Goal: Task Accomplishment & Management: Manage account settings

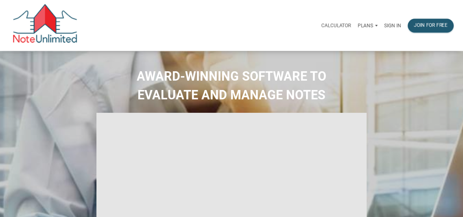
click at [394, 24] on p "Sign in" at bounding box center [392, 26] width 17 height 6
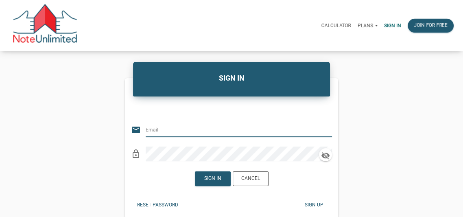
type input "[EMAIL_ADDRESS][DOMAIN_NAME]"
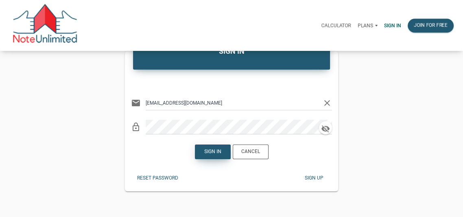
click at [212, 153] on div "Sign in" at bounding box center [212, 151] width 17 height 7
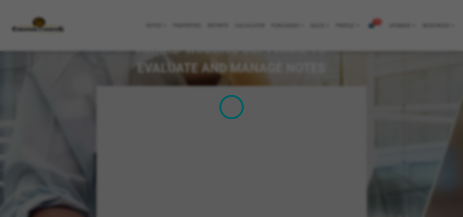
type input "Introduction to new features"
select select
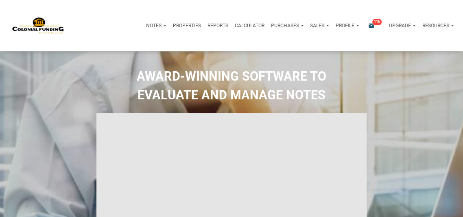
click at [346, 24] on p "Profile" at bounding box center [345, 26] width 19 height 6
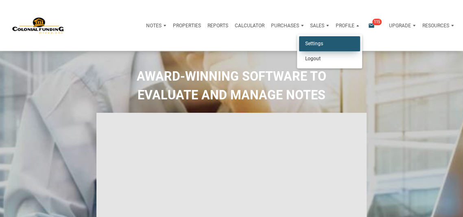
click at [316, 44] on link "Settings" at bounding box center [329, 43] width 61 height 15
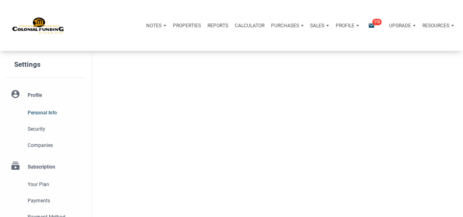
type input "[GEOGRAPHIC_DATA]"
select select
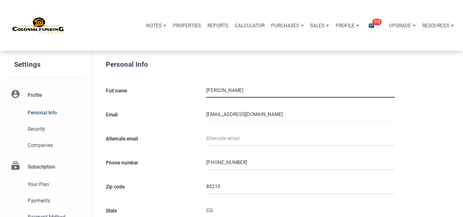
type input "3033583702"
select select
click at [42, 146] on span "Companies" at bounding box center [55, 145] width 55 height 10
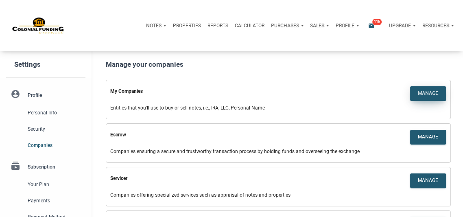
click at [425, 92] on div "Manage" at bounding box center [428, 93] width 20 height 7
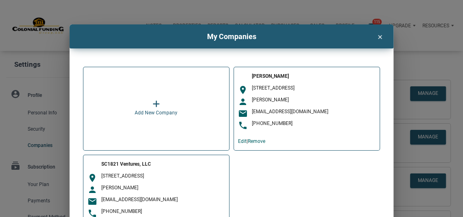
click at [381, 36] on icon "clear" at bounding box center [380, 36] width 10 height 9
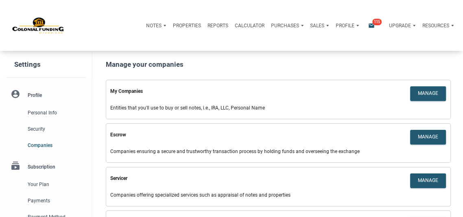
click at [35, 93] on li "account_circle Profile Personal Info Security Companies" at bounding box center [46, 120] width 92 height 68
click at [35, 111] on span "Personal Info" at bounding box center [55, 113] width 55 height 10
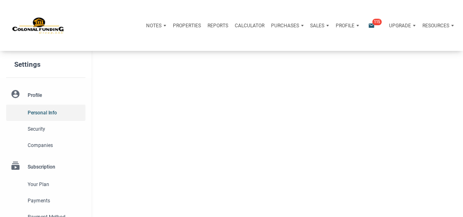
type input "[GEOGRAPHIC_DATA]"
select select
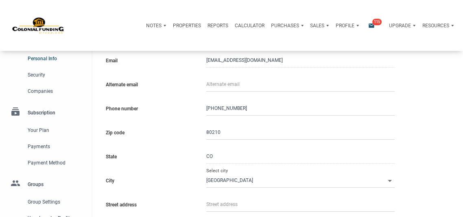
scroll to position [55, 0]
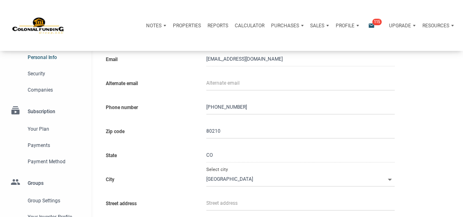
type input "3033583702"
select select
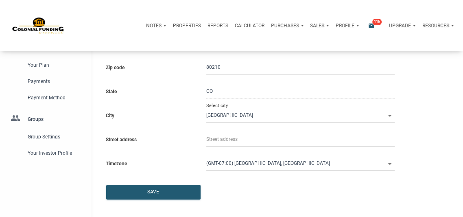
scroll to position [120, 0]
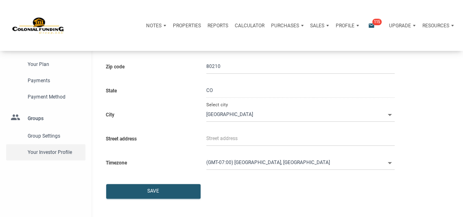
click at [51, 151] on span "Your Investor Profile" at bounding box center [55, 152] width 55 height 10
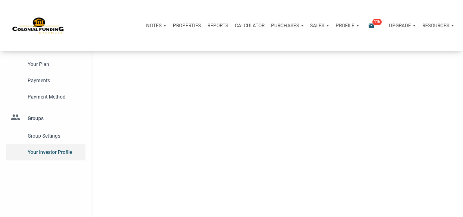
type input "Wealth Builder - Future Income"
select select
type input "$ 50,000"
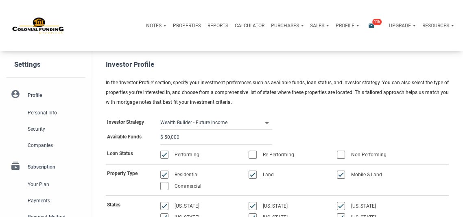
drag, startPoint x: 190, startPoint y: 138, endPoint x: 160, endPoint y: 137, distance: 29.4
click at [160, 137] on input "$ 50,000" at bounding box center [216, 137] width 112 height 15
select select
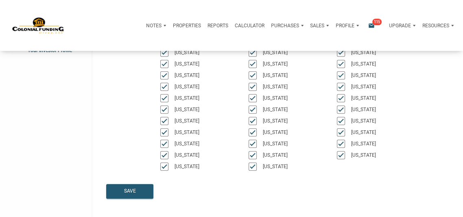
scroll to position [270, 0]
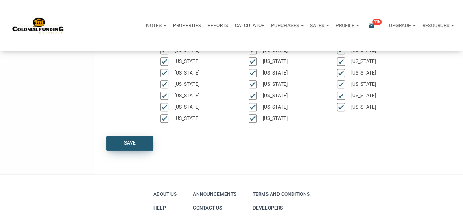
type input "$ 0"
click at [125, 140] on div "Save" at bounding box center [130, 143] width 12 height 7
select select
type input "$ 0"
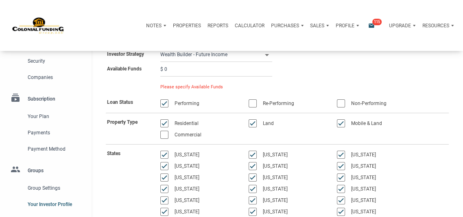
scroll to position [50, 0]
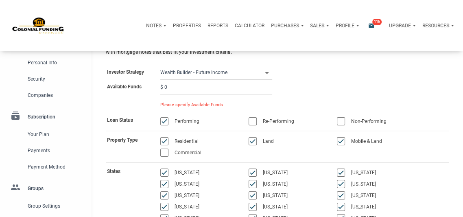
click at [185, 86] on input "$ 0" at bounding box center [216, 87] width 112 height 15
select select
type input "$ 1"
select select
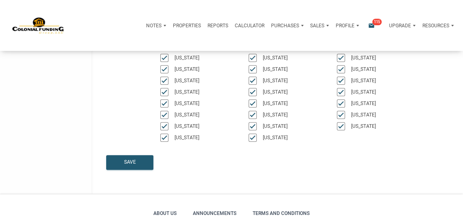
scroll to position [339, 0]
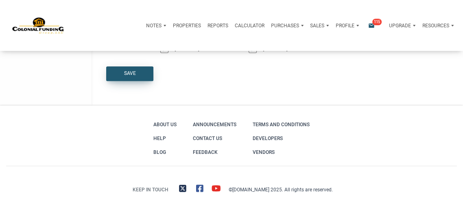
type input "$ 1"
click at [137, 74] on div "Save" at bounding box center [130, 74] width 46 height 14
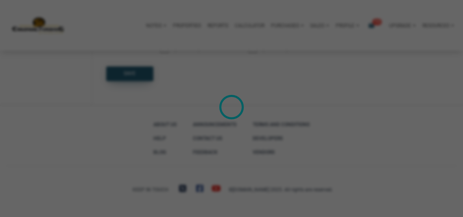
select select
type input "$ 1"
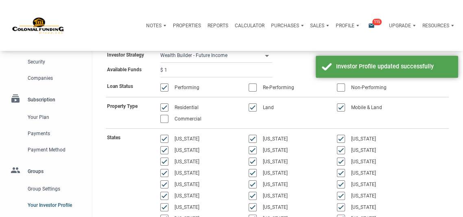
scroll to position [0, 0]
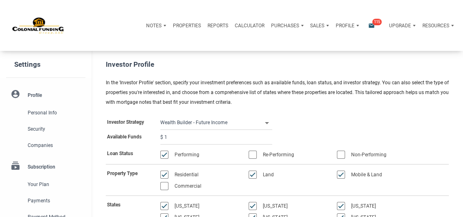
click at [369, 26] on icon "email" at bounding box center [372, 25] width 10 height 7
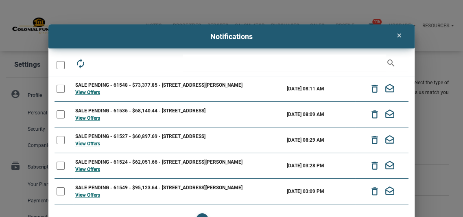
click at [398, 35] on icon "clear" at bounding box center [399, 35] width 10 height 7
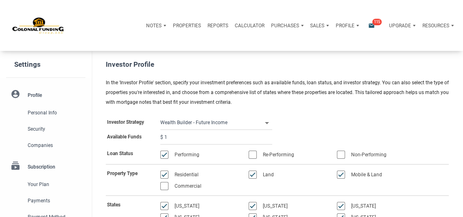
click at [370, 25] on icon "email" at bounding box center [372, 25] width 10 height 7
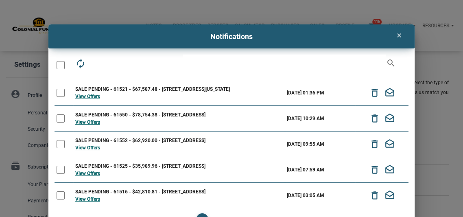
scroll to position [23, 0]
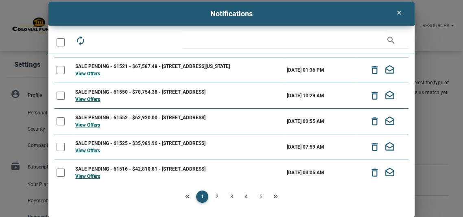
click at [277, 195] on icon "Next" at bounding box center [275, 196] width 5 height 5
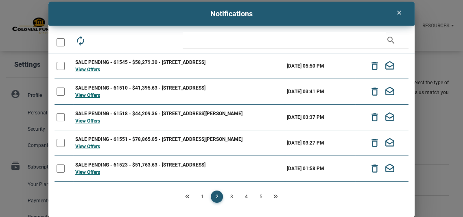
scroll to position [124, 0]
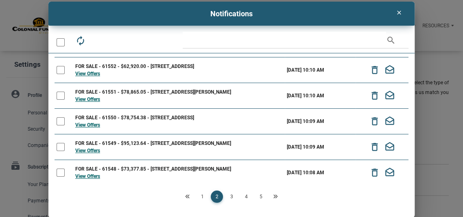
click at [274, 196] on icon "Next" at bounding box center [275, 196] width 5 height 5
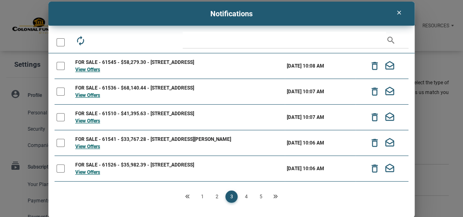
click at [276, 195] on icon "Next" at bounding box center [275, 196] width 5 height 5
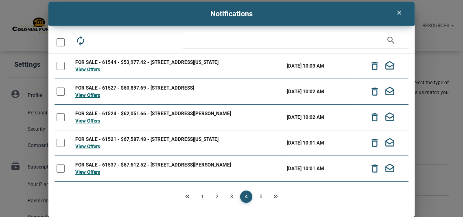
click at [276, 195] on icon "Next" at bounding box center [275, 196] width 5 height 5
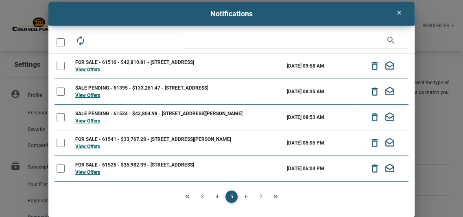
click at [276, 195] on icon "Next" at bounding box center [275, 196] width 5 height 5
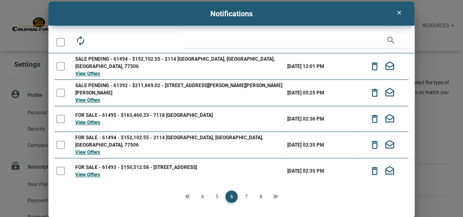
click at [276, 195] on div "Loading" at bounding box center [231, 108] width 463 height 217
click at [276, 195] on icon "Next" at bounding box center [275, 196] width 5 height 5
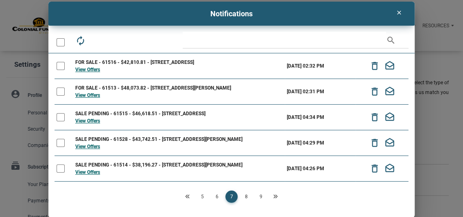
click at [276, 195] on icon "Next" at bounding box center [275, 196] width 5 height 5
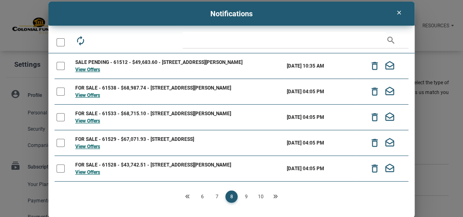
click at [276, 195] on icon "Next" at bounding box center [275, 196] width 5 height 5
click at [94, 147] on link "View Offers" at bounding box center [87, 147] width 25 height 6
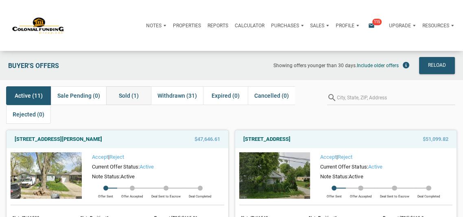
click at [124, 93] on span "Sold (1)" at bounding box center [129, 96] width 20 height 10
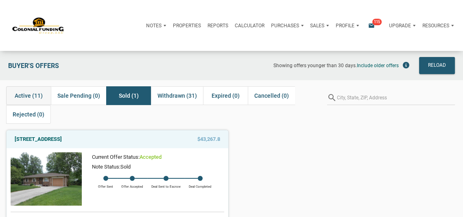
click at [29, 92] on span "Active (11)" at bounding box center [29, 96] width 28 height 10
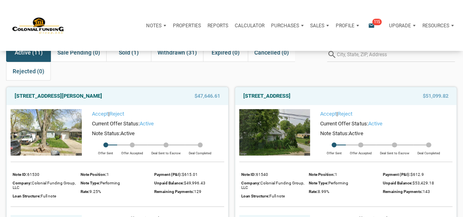
scroll to position [48, 0]
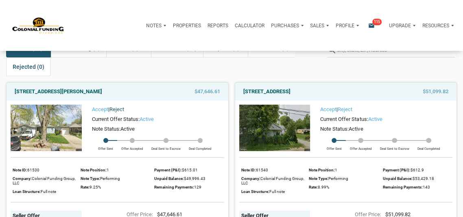
click at [119, 108] on link "Reject" at bounding box center [116, 109] width 15 height 6
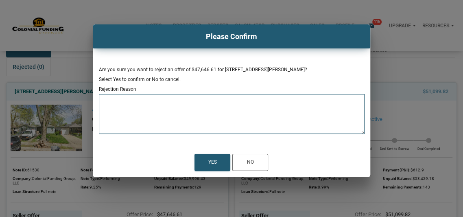
click at [119, 108] on textarea at bounding box center [232, 116] width 266 height 35
drag, startPoint x: 166, startPoint y: 102, endPoint x: 71, endPoint y: 101, distance: 95.3
click at [71, 101] on div "Please Confirm Are you sure you want to reject an offer of $47,646.61 for [STRE…" at bounding box center [231, 100] width 463 height 153
type textarea "No more available funds"
click at [211, 164] on div "Yes" at bounding box center [212, 163] width 9 height 10
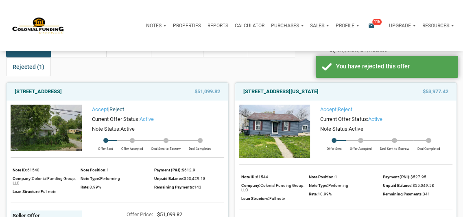
click at [118, 107] on link "Reject" at bounding box center [116, 109] width 15 height 6
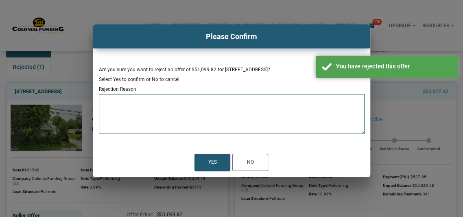
click at [135, 105] on textarea at bounding box center [232, 116] width 266 height 35
paste textarea "No more available funds"
type textarea "No more available funds"
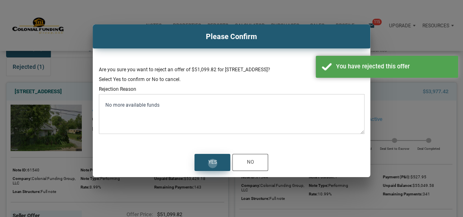
click at [212, 163] on div "Yes" at bounding box center [212, 163] width 9 height 10
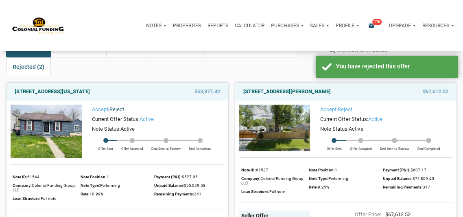
click at [120, 107] on link "Reject" at bounding box center [116, 109] width 15 height 6
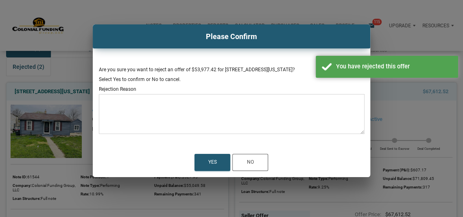
click at [174, 119] on textarea at bounding box center [232, 116] width 266 height 35
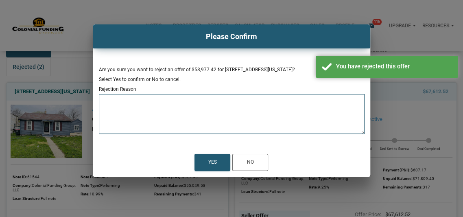
paste textarea "No more available funds"
type textarea "No more available funds"
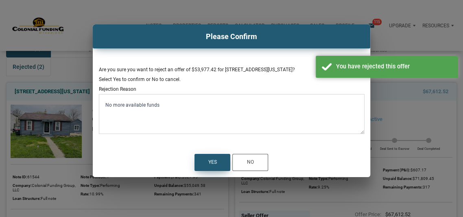
click at [217, 162] on div "Yes" at bounding box center [212, 162] width 35 height 16
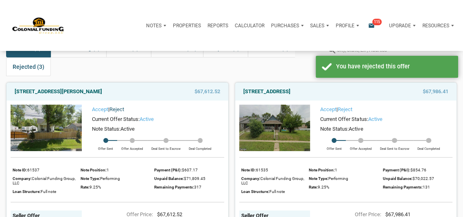
click at [120, 107] on link "Reject" at bounding box center [116, 109] width 15 height 6
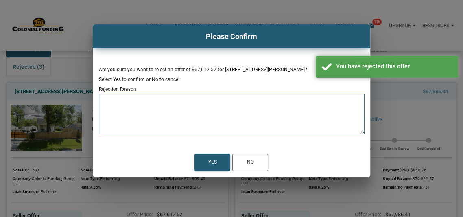
click at [164, 119] on textarea at bounding box center [232, 116] width 266 height 35
paste textarea "No more available funds"
type textarea "No more available funds"
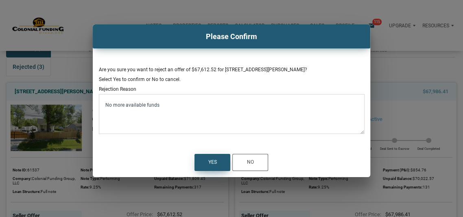
click at [213, 161] on div "Yes" at bounding box center [212, 163] width 9 height 10
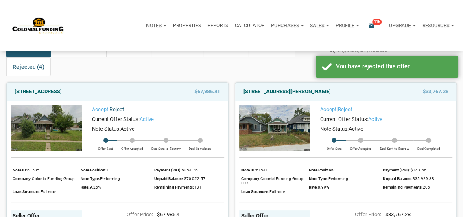
click at [119, 108] on link "Reject" at bounding box center [116, 109] width 15 height 6
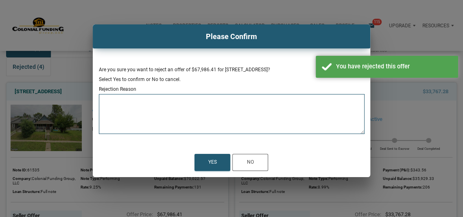
click at [136, 109] on textarea at bounding box center [232, 116] width 266 height 35
paste textarea "No more available funds"
type textarea "No more available funds"
click at [212, 162] on div "Yes" at bounding box center [212, 163] width 9 height 10
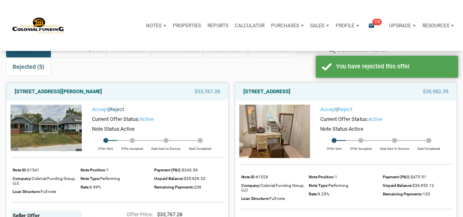
click at [120, 107] on link "Reject" at bounding box center [116, 109] width 15 height 6
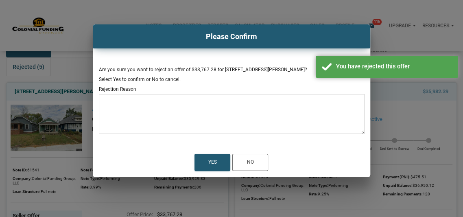
click at [120, 107] on textarea at bounding box center [232, 116] width 266 height 35
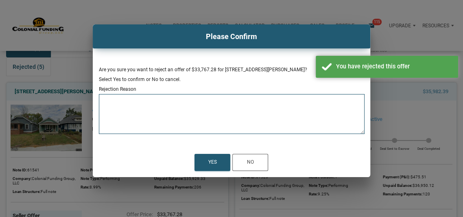
paste textarea "No more available funds"
type textarea "No more available funds"
click at [208, 162] on div "Yes" at bounding box center [212, 162] width 35 height 16
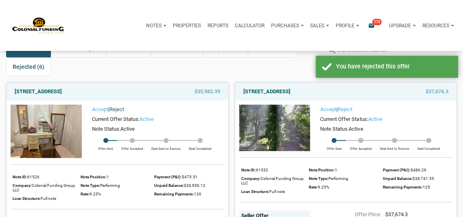
click at [120, 107] on link "Reject" at bounding box center [116, 109] width 15 height 6
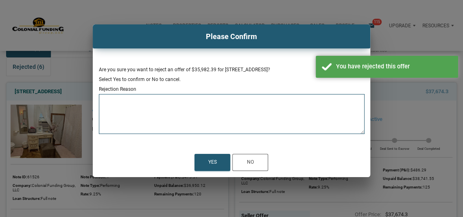
click at [120, 107] on textarea at bounding box center [232, 116] width 266 height 35
paste textarea "No more available funds"
type textarea "No more available funds"
click at [215, 162] on div "Yes" at bounding box center [212, 163] width 9 height 10
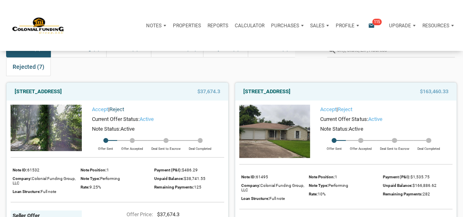
click at [119, 107] on link "Reject" at bounding box center [116, 109] width 15 height 6
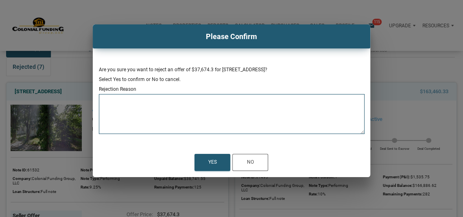
click at [131, 107] on textarea at bounding box center [232, 116] width 266 height 35
paste textarea "No more available funds"
type textarea "No more available funds"
click at [212, 162] on div "Yes" at bounding box center [212, 163] width 9 height 10
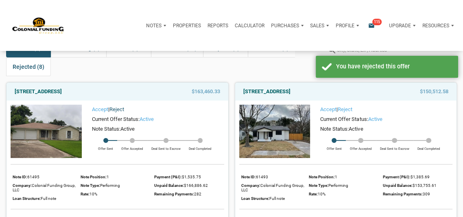
click at [121, 107] on link "Reject" at bounding box center [116, 109] width 15 height 6
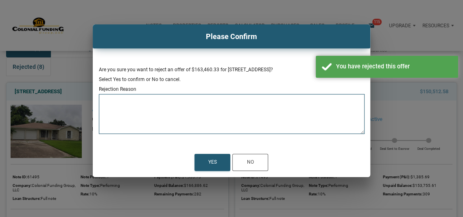
click at [139, 113] on textarea at bounding box center [232, 116] width 266 height 35
paste textarea "No more available funds"
type textarea "No more available funds"
click at [210, 164] on div "Yes" at bounding box center [212, 163] width 9 height 10
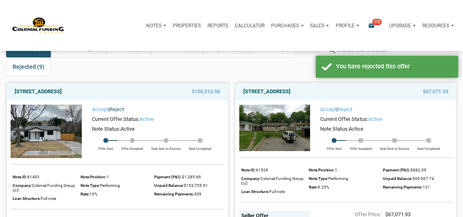
click at [119, 106] on link "Reject" at bounding box center [116, 109] width 15 height 6
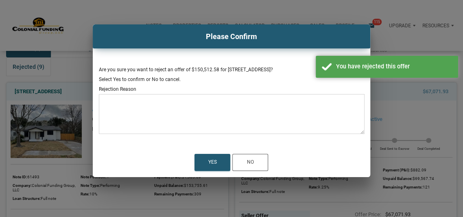
click at [117, 111] on textarea at bounding box center [232, 116] width 266 height 35
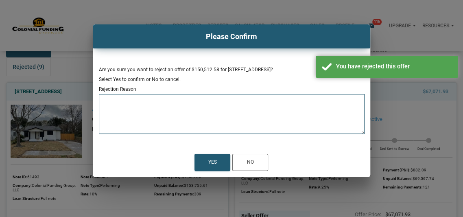
paste textarea "No more available funds"
type textarea "No more available funds"
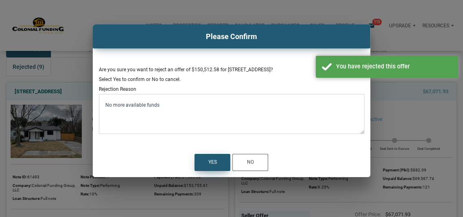
click at [209, 160] on div "Yes" at bounding box center [212, 163] width 9 height 10
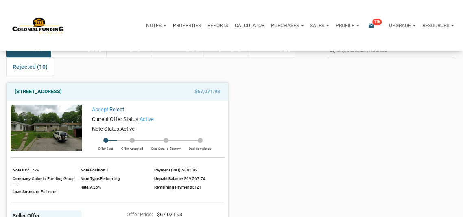
click at [120, 106] on link "Reject" at bounding box center [116, 109] width 15 height 6
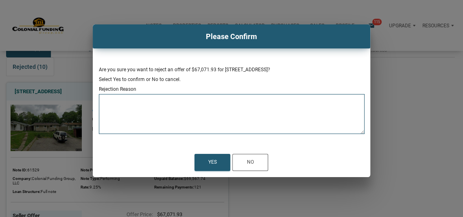
click at [151, 117] on textarea at bounding box center [232, 116] width 266 height 35
paste textarea "No more available funds"
type textarea "No more available funds"
click at [212, 160] on div "Yes" at bounding box center [212, 163] width 9 height 10
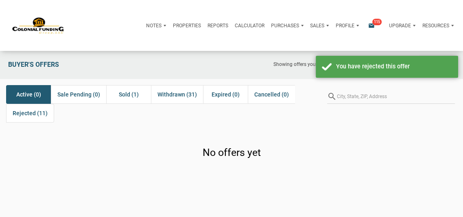
scroll to position [0, 0]
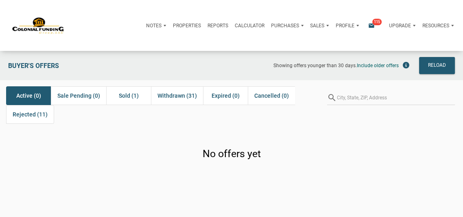
click at [369, 25] on icon "email" at bounding box center [372, 25] width 10 height 7
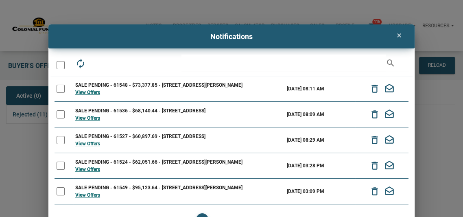
click at [61, 64] on div at bounding box center [61, 65] width 8 height 8
click at [372, 88] on icon "delete_outline" at bounding box center [375, 89] width 11 height 12
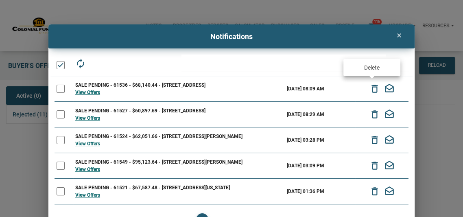
click at [372, 85] on icon "delete_outline" at bounding box center [375, 89] width 11 height 12
click at [372, 89] on icon "delete_outline" at bounding box center [375, 89] width 11 height 12
click at [372, 89] on div "Notes Dashboard Transactions Properties Reports Calculator Purchases Offers Ord…" at bounding box center [231, 134] width 463 height 268
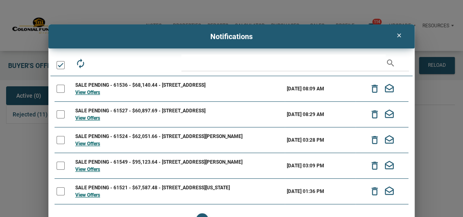
click at [61, 66] on div at bounding box center [61, 65] width 8 height 8
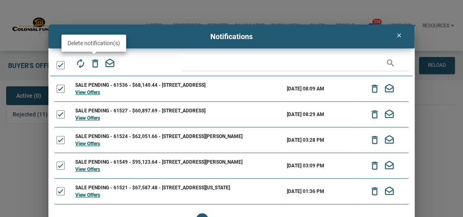
click at [93, 63] on icon "delete_outline" at bounding box center [95, 63] width 11 height 11
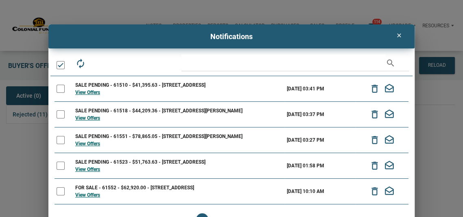
click at [59, 66] on div at bounding box center [61, 65] width 8 height 8
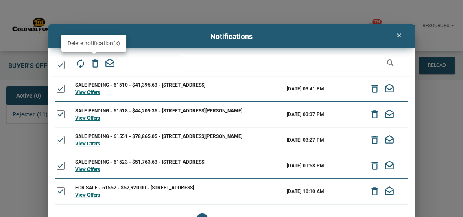
click at [96, 61] on icon "delete_outline" at bounding box center [95, 63] width 11 height 11
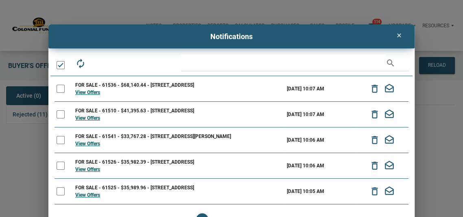
click at [61, 64] on div at bounding box center [61, 65] width 8 height 8
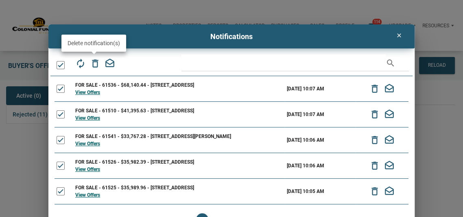
click at [92, 63] on icon "delete_outline" at bounding box center [95, 63] width 11 height 11
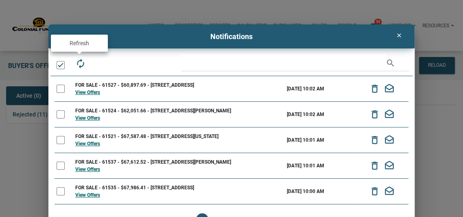
click at [79, 64] on icon "autorenew" at bounding box center [80, 63] width 11 height 11
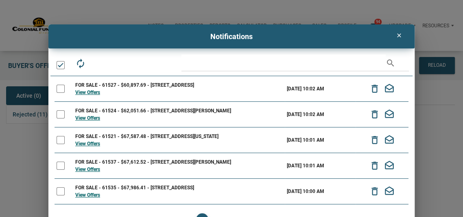
click at [59, 66] on div at bounding box center [61, 65] width 8 height 8
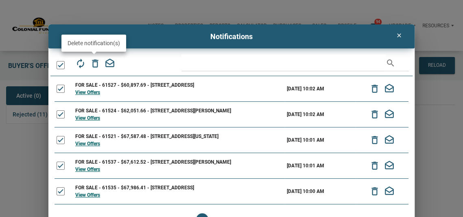
click at [95, 63] on icon "delete_outline" at bounding box center [95, 63] width 11 height 11
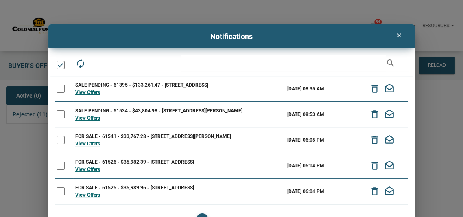
click at [61, 65] on div at bounding box center [61, 65] width 8 height 8
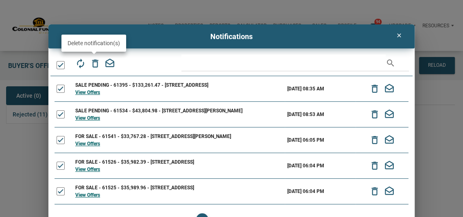
click at [94, 62] on icon "delete_outline" at bounding box center [95, 63] width 11 height 11
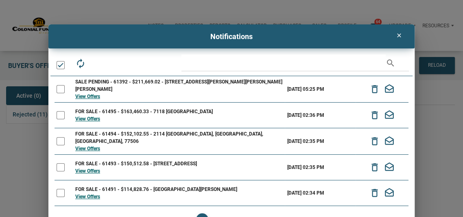
click at [60, 66] on div at bounding box center [61, 65] width 8 height 8
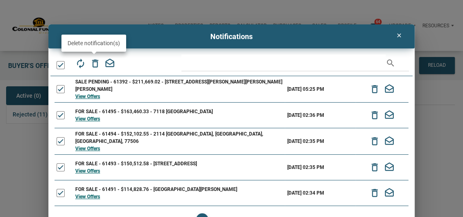
click at [93, 64] on icon "delete_outline" at bounding box center [95, 63] width 11 height 11
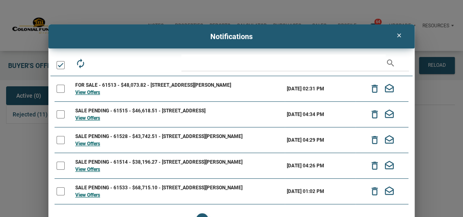
click at [62, 63] on div at bounding box center [61, 65] width 8 height 8
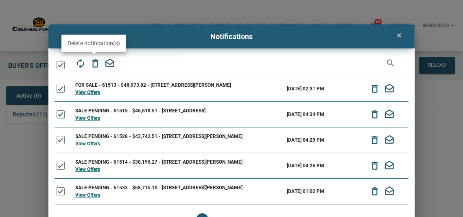
click at [94, 60] on icon "delete_outline" at bounding box center [95, 63] width 11 height 11
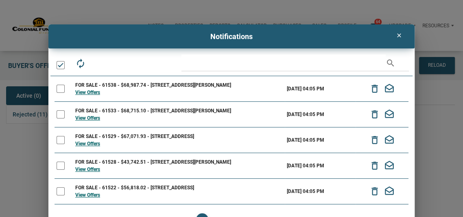
click at [58, 64] on div at bounding box center [61, 65] width 8 height 8
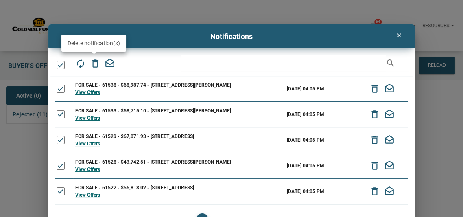
click at [94, 62] on icon "delete_outline" at bounding box center [95, 63] width 11 height 11
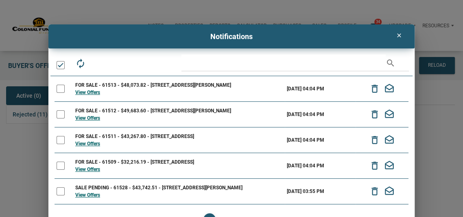
click at [61, 66] on div at bounding box center [61, 65] width 8 height 8
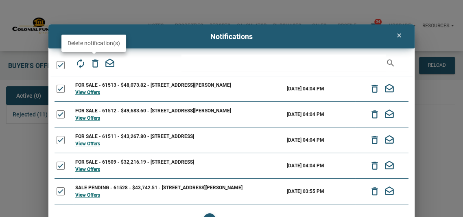
click at [93, 62] on icon "delete_outline" at bounding box center [95, 63] width 11 height 11
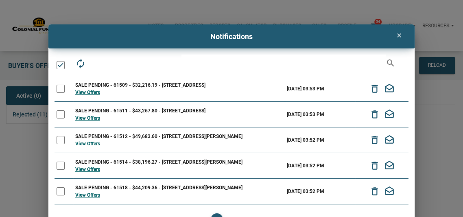
click at [61, 65] on div at bounding box center [61, 65] width 8 height 8
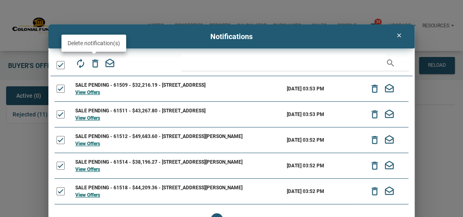
click at [94, 61] on icon "delete_outline" at bounding box center [95, 63] width 11 height 11
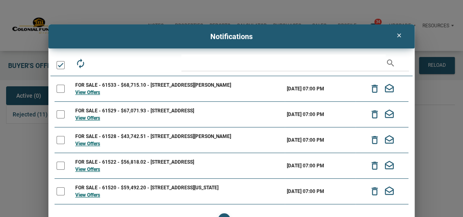
click at [61, 64] on div at bounding box center [61, 65] width 8 height 8
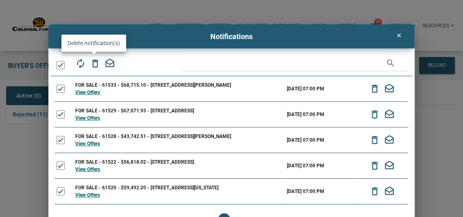
click at [93, 66] on icon "delete_outline" at bounding box center [95, 63] width 11 height 11
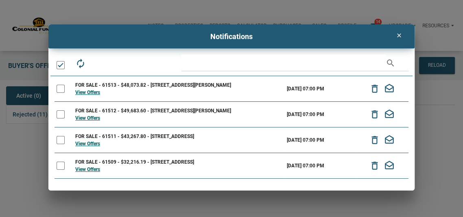
click at [62, 65] on div at bounding box center [61, 65] width 8 height 8
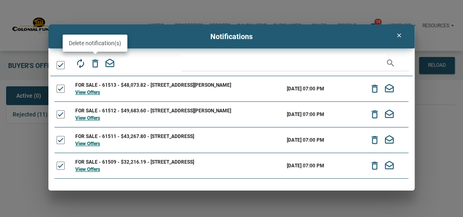
click at [94, 60] on icon "delete_outline" at bounding box center [95, 63] width 11 height 11
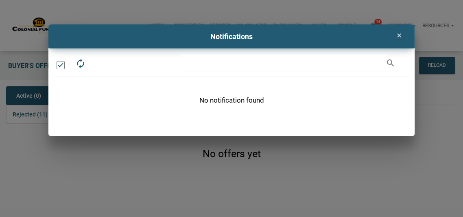
click at [399, 37] on icon "clear" at bounding box center [399, 35] width 10 height 7
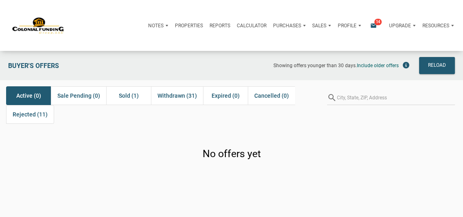
click at [378, 22] on span "14" at bounding box center [377, 22] width 7 height 7
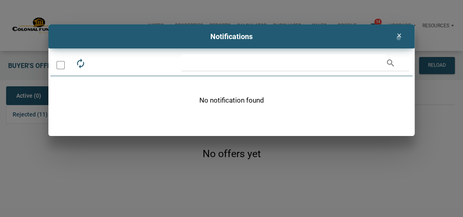
click at [398, 38] on icon "clear" at bounding box center [399, 35] width 10 height 7
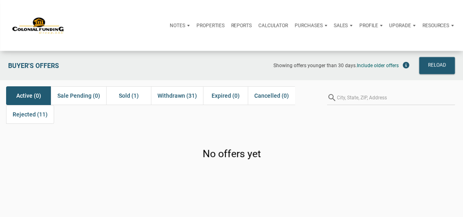
click at [175, 24] on p "Notes" at bounding box center [177, 26] width 15 height 6
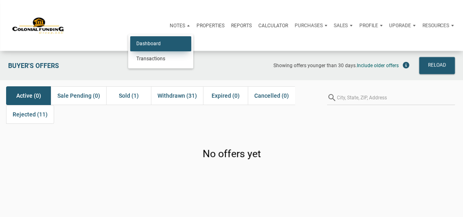
click at [147, 44] on link "Dashboard" at bounding box center [160, 43] width 61 height 15
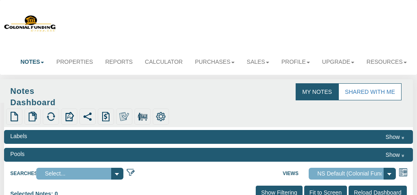
select select "316"
click at [296, 62] on link "Profile" at bounding box center [295, 62] width 41 height 18
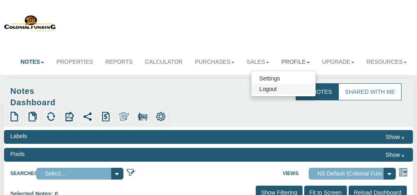
click at [267, 89] on link "Logout" at bounding box center [283, 89] width 64 height 11
